Goal: Task Accomplishment & Management: Manage account settings

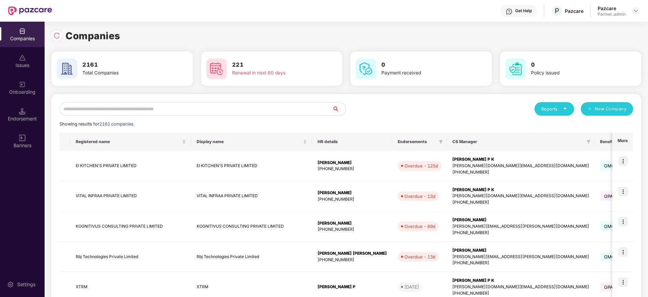
click at [127, 108] on input "text" at bounding box center [195, 109] width 273 height 14
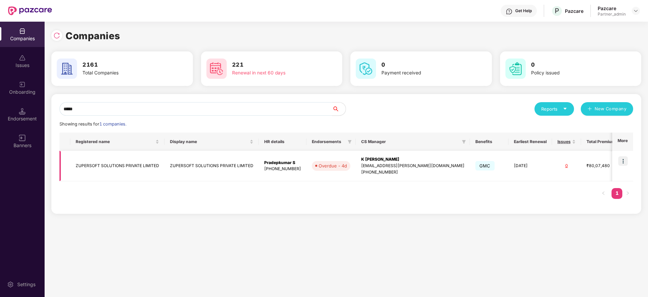
type input "*****"
click at [624, 161] on img at bounding box center [623, 160] width 9 height 9
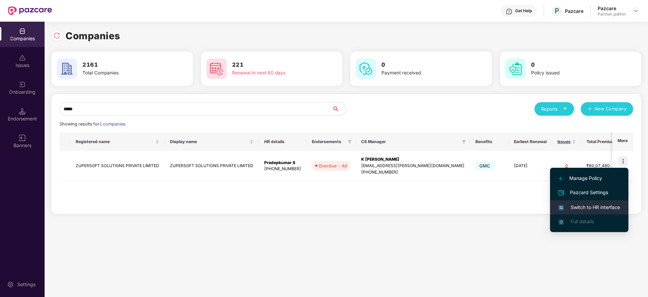
click at [590, 210] on span "Switch to HR interface" at bounding box center [590, 206] width 62 height 7
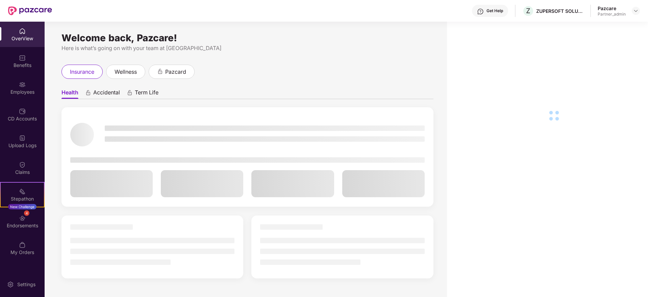
click at [23, 227] on div "Endorsements" at bounding box center [22, 225] width 45 height 7
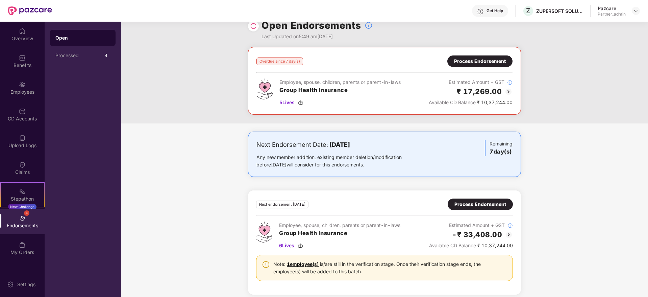
scroll to position [18, 0]
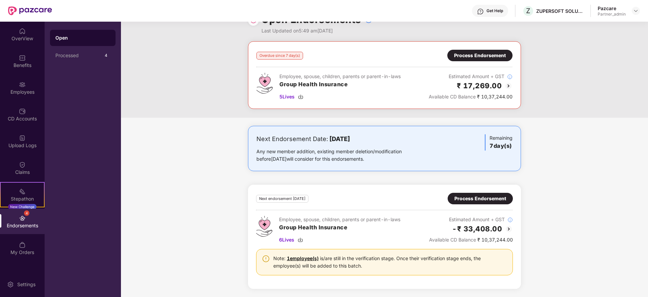
click at [473, 48] on div "Overdue since 7 day(s) Process Endorsement Employee, spouse, children, parents …" at bounding box center [384, 75] width 273 height 68
click at [466, 59] on div "Process Endorsement" at bounding box center [479, 55] width 65 height 11
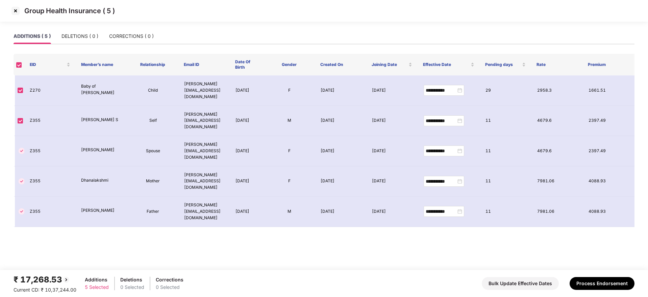
click at [181, 226] on main "**********" at bounding box center [324, 148] width 648 height 241
click at [14, 10] on img at bounding box center [15, 10] width 11 height 11
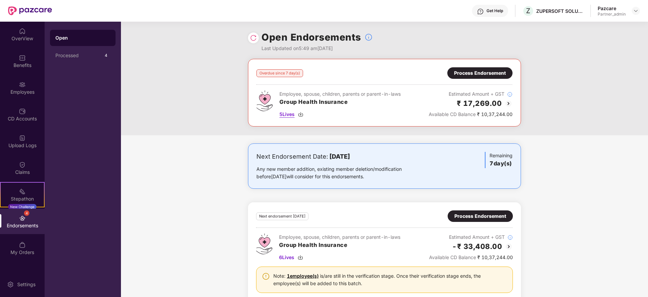
click at [302, 114] on img at bounding box center [300, 114] width 5 height 5
click at [483, 77] on div "Process Endorsement" at bounding box center [479, 72] width 65 height 11
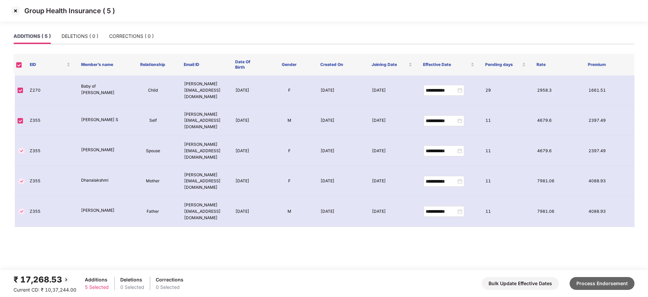
click at [613, 283] on button "Process Endorsement" at bounding box center [602, 283] width 65 height 13
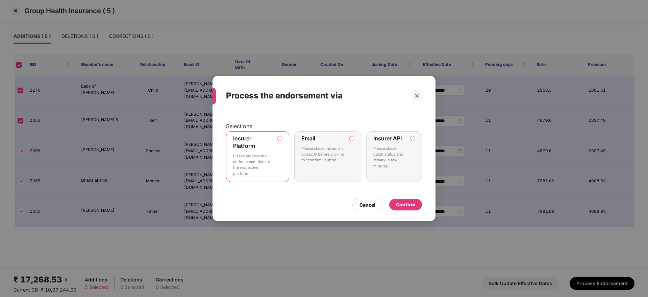
click at [412, 203] on div "Confirm" at bounding box center [405, 204] width 19 height 7
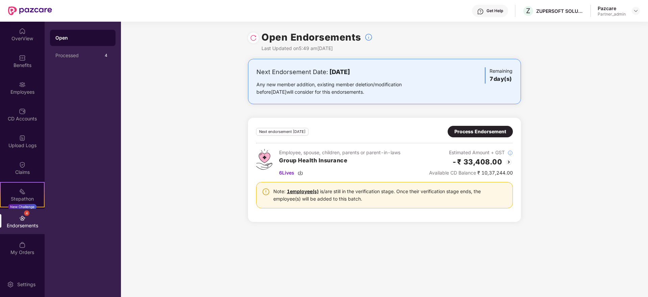
click at [475, 135] on div "Process Endorsement" at bounding box center [481, 131] width 52 height 7
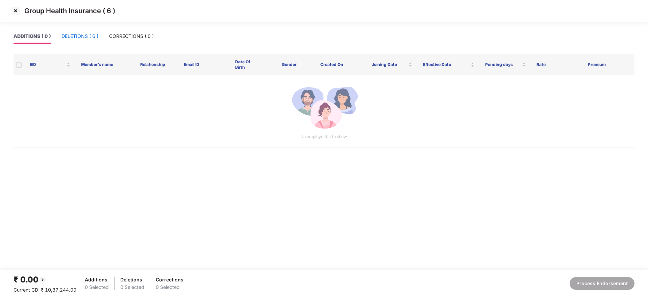
click at [81, 37] on div "DELETIONS ( 6 )" at bounding box center [80, 35] width 37 height 7
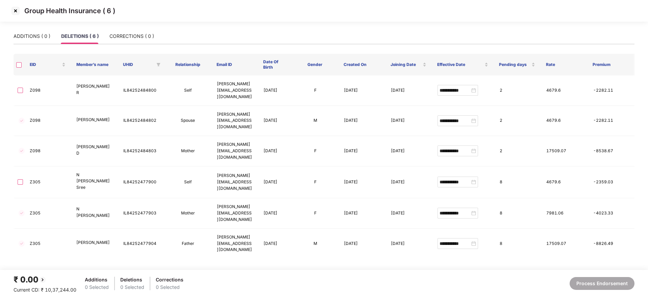
click at [14, 11] on img at bounding box center [15, 10] width 11 height 11
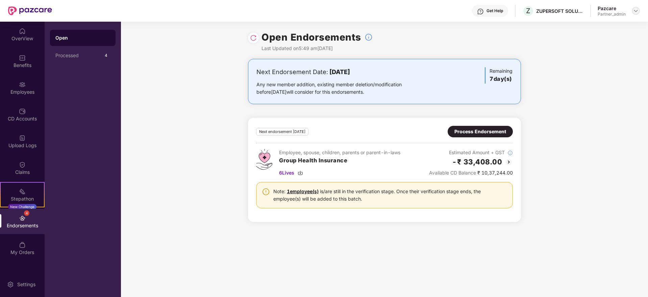
click at [638, 11] on img at bounding box center [635, 10] width 5 height 5
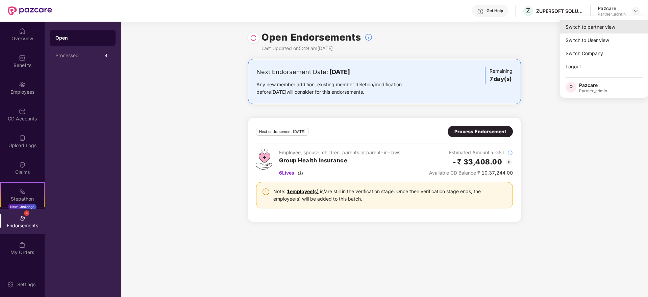
click at [623, 25] on div "Switch to partner view" at bounding box center [604, 26] width 88 height 13
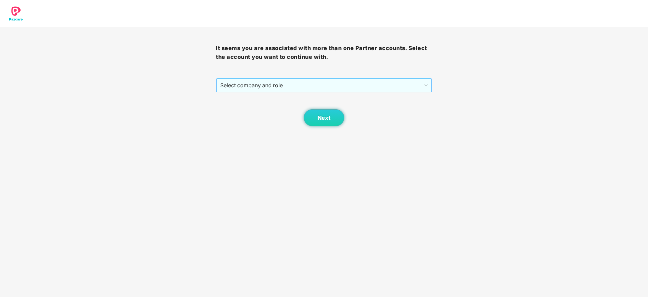
click at [326, 88] on span "Select company and role" at bounding box center [323, 85] width 207 height 13
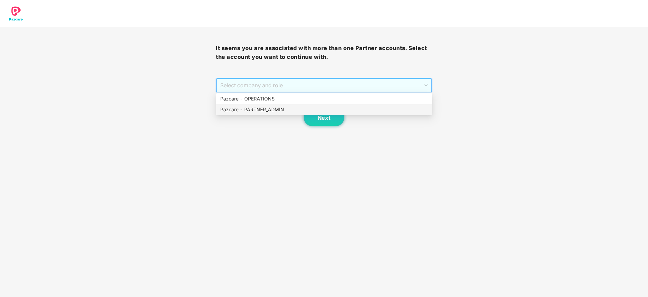
click at [277, 105] on div "Pazcare - PARTNER_ADMIN" at bounding box center [324, 109] width 216 height 11
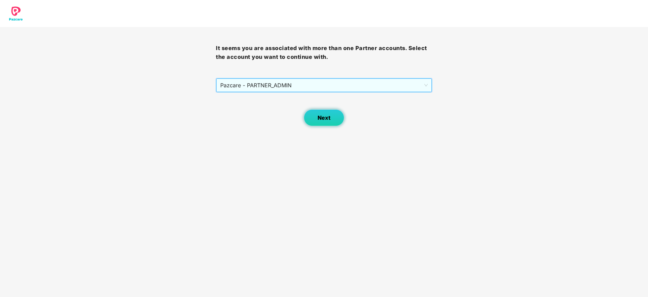
click at [314, 120] on button "Next" at bounding box center [324, 117] width 41 height 17
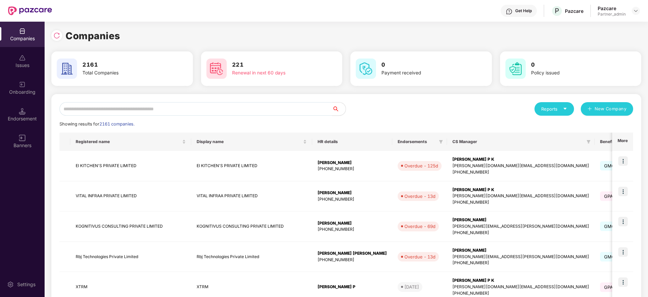
click at [145, 115] on input "text" at bounding box center [195, 109] width 273 height 14
paste input "*********"
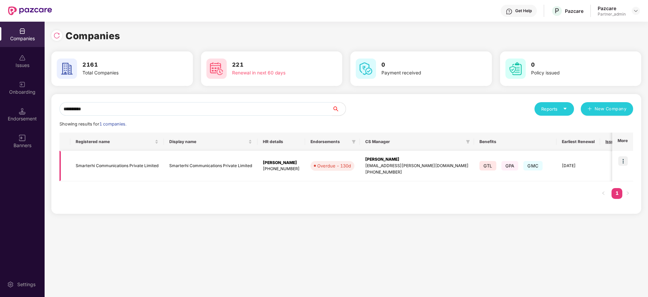
type input "*********"
click at [624, 163] on img at bounding box center [623, 160] width 9 height 9
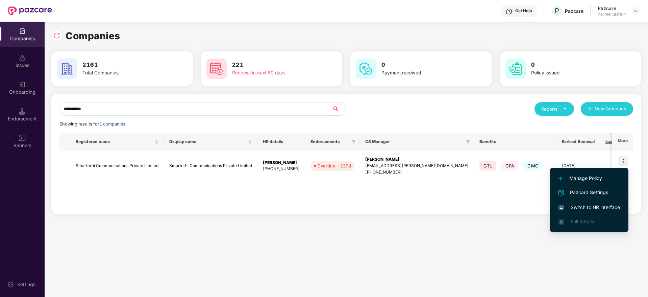
click at [582, 209] on span "Switch to HR interface" at bounding box center [590, 206] width 62 height 7
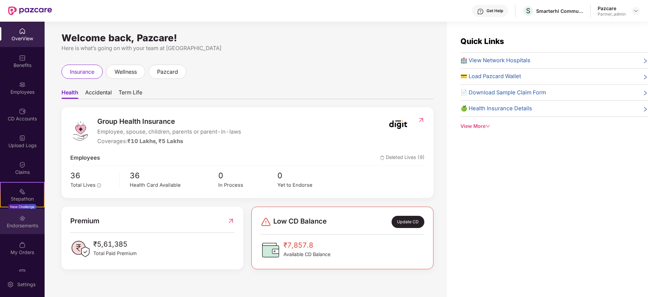
click at [20, 224] on div "Endorsements" at bounding box center [22, 225] width 45 height 7
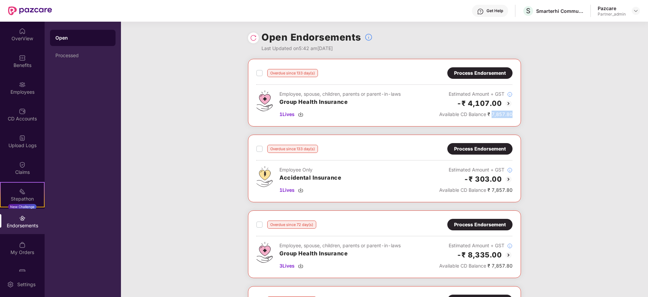
drag, startPoint x: 492, startPoint y: 116, endPoint x: 514, endPoint y: 116, distance: 22.0
click at [514, 116] on div "Overdue since 133 day(s) Process Endorsement Employee, spouse, children, parent…" at bounding box center [384, 93] width 273 height 68
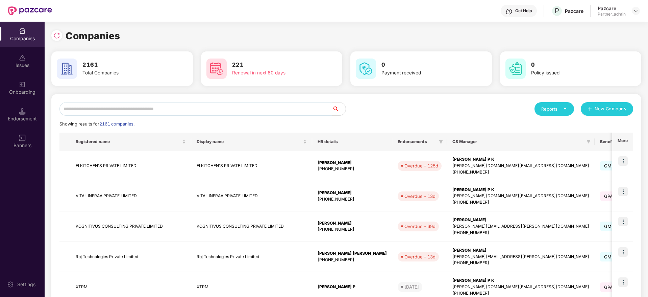
click at [155, 107] on input "text" at bounding box center [195, 109] width 273 height 14
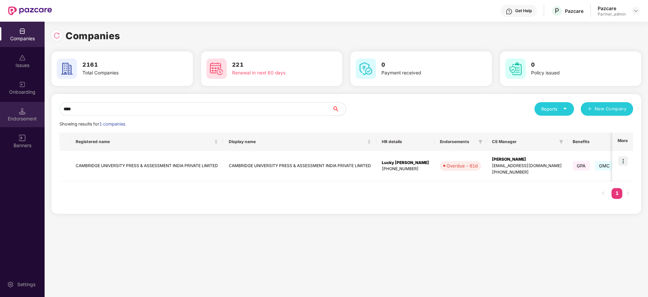
type input "****"
click at [17, 120] on div "Endorsement" at bounding box center [22, 118] width 45 height 7
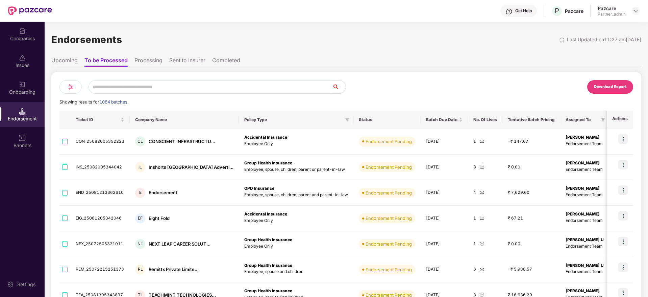
click at [127, 89] on input "text" at bounding box center [211, 87] width 244 height 14
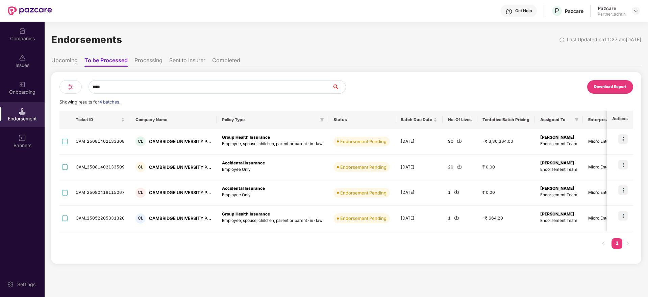
type input "****"
